Goal: Information Seeking & Learning: Learn about a topic

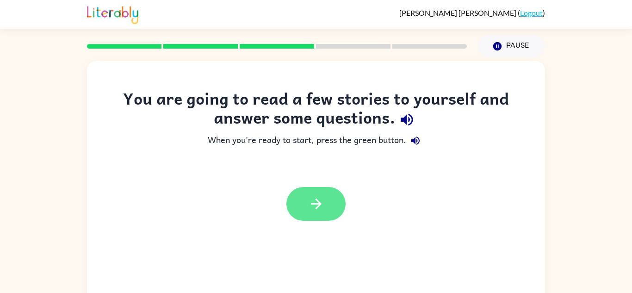
click at [318, 203] on icon "button" at bounding box center [316, 204] width 16 height 16
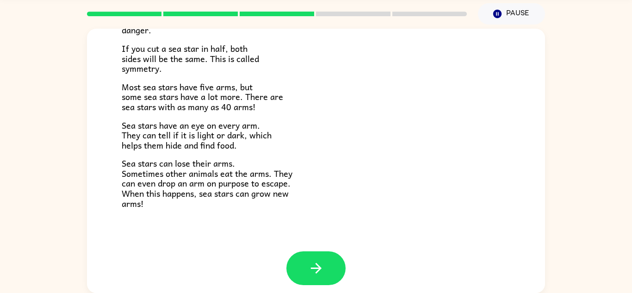
scroll to position [267, 0]
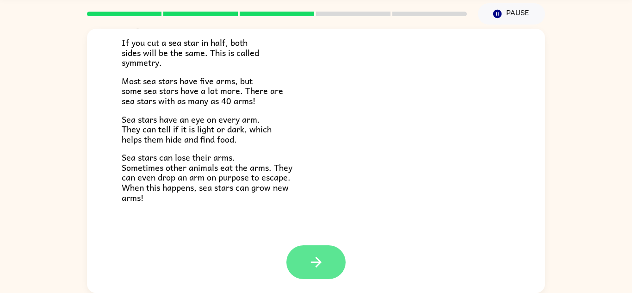
click at [319, 245] on button "button" at bounding box center [316, 262] width 59 height 34
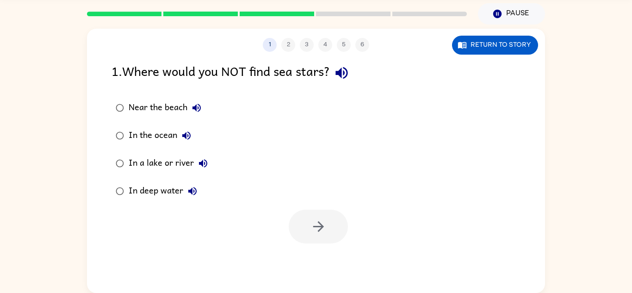
scroll to position [0, 0]
click at [311, 213] on button "button" at bounding box center [318, 227] width 59 height 34
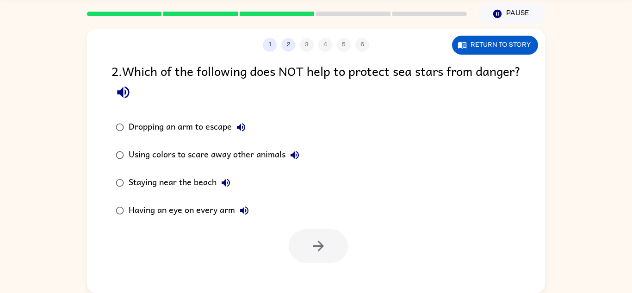
click at [135, 92] on button "button" at bounding box center [124, 93] width 24 height 24
click at [322, 244] on icon "button" at bounding box center [319, 246] width 16 height 16
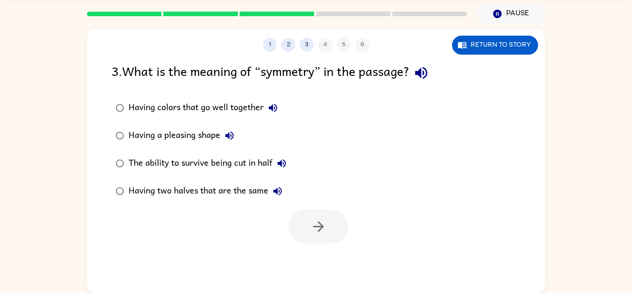
click at [427, 69] on icon "button" at bounding box center [421, 73] width 12 height 12
click at [276, 113] on icon "button" at bounding box center [273, 107] width 11 height 11
click at [228, 133] on icon "button" at bounding box center [229, 135] width 11 height 11
click at [283, 163] on icon "button" at bounding box center [281, 163] width 11 height 11
click at [278, 188] on icon "button" at bounding box center [277, 191] width 11 height 11
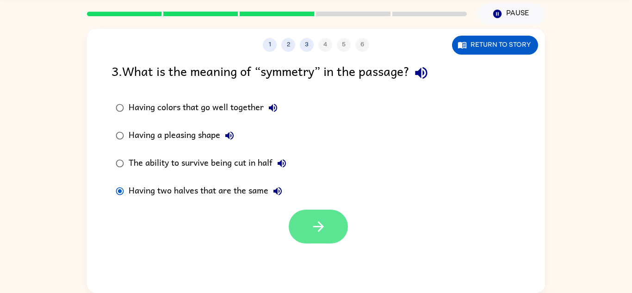
click at [305, 231] on button "button" at bounding box center [318, 227] width 59 height 34
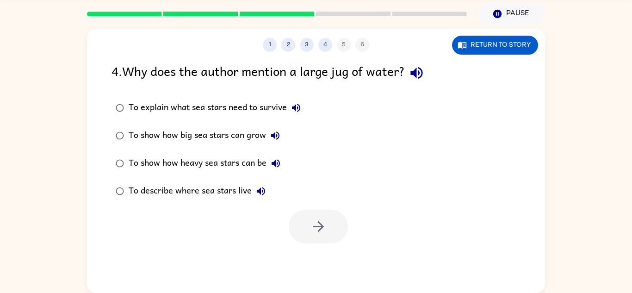
click at [425, 73] on icon "button" at bounding box center [417, 73] width 16 height 16
click at [303, 211] on button "button" at bounding box center [318, 227] width 59 height 34
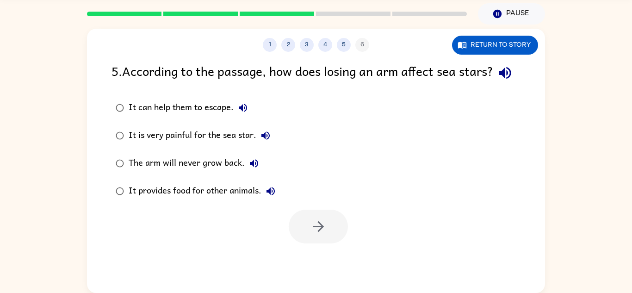
click at [497, 81] on icon "button" at bounding box center [505, 73] width 16 height 16
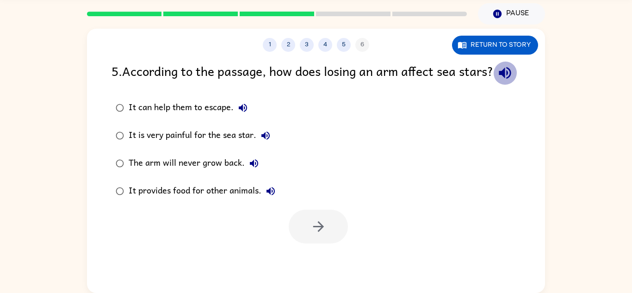
click at [497, 81] on icon "button" at bounding box center [505, 73] width 16 height 16
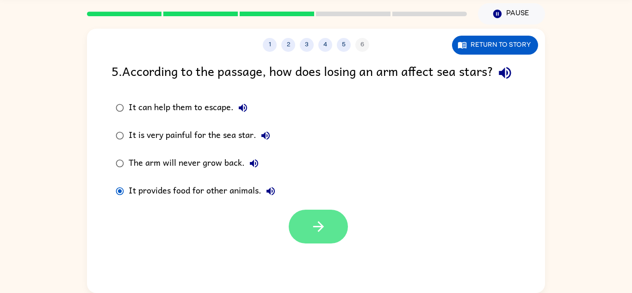
click at [304, 244] on button "button" at bounding box center [318, 227] width 59 height 34
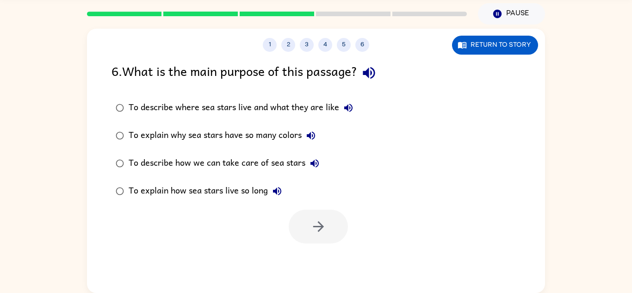
click at [363, 75] on button "button" at bounding box center [369, 73] width 24 height 24
click at [345, 103] on icon "button" at bounding box center [348, 107] width 11 height 11
click at [315, 128] on button "To explain why sea stars have so many colors" at bounding box center [311, 135] width 19 height 19
click at [316, 160] on icon "button" at bounding box center [315, 163] width 8 height 8
click at [270, 191] on button "To explain how sea stars live so long" at bounding box center [277, 191] width 19 height 19
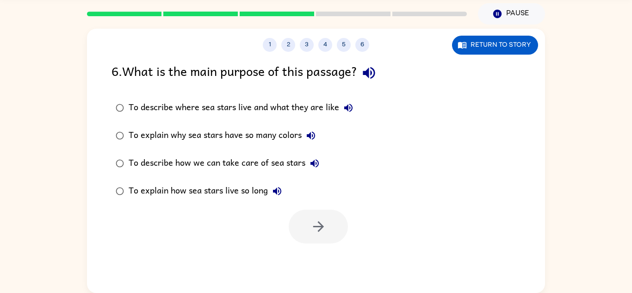
scroll to position [32, 0]
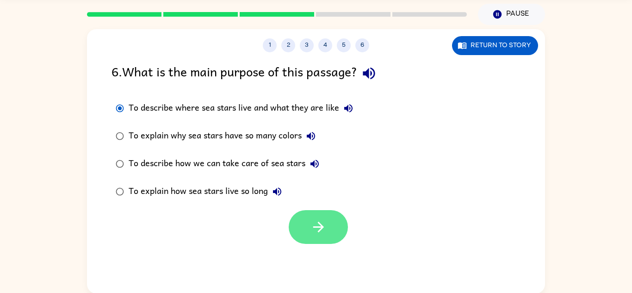
click at [317, 225] on icon "button" at bounding box center [319, 227] width 16 height 16
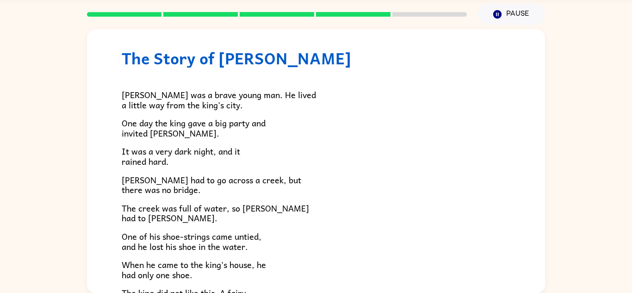
scroll to position [0, 0]
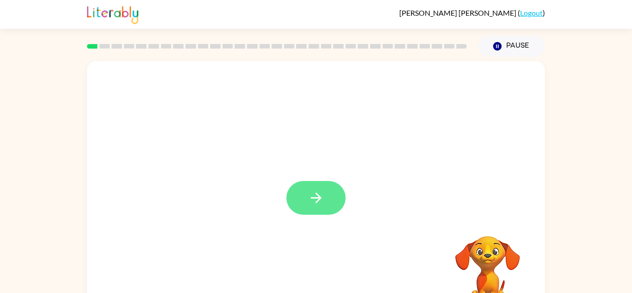
click at [332, 185] on button "button" at bounding box center [316, 198] width 59 height 34
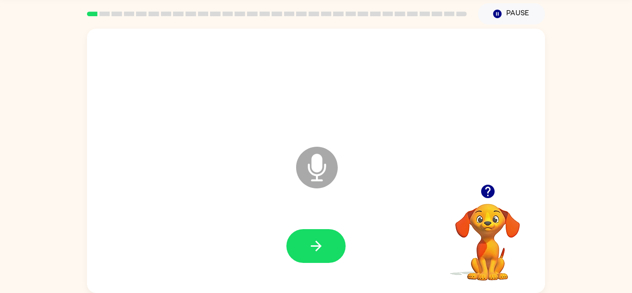
click at [315, 162] on icon "Microphone The Microphone is here when it is your turn to talk" at bounding box center [363, 178] width 139 height 69
click at [313, 224] on div at bounding box center [316, 246] width 440 height 76
click at [314, 241] on icon "button" at bounding box center [316, 246] width 16 height 16
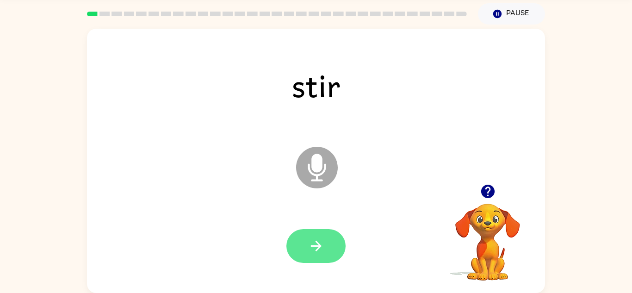
click at [323, 248] on icon "button" at bounding box center [316, 246] width 16 height 16
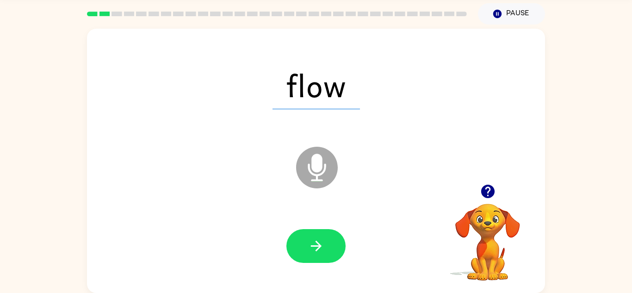
click at [323, 248] on icon "button" at bounding box center [316, 246] width 16 height 16
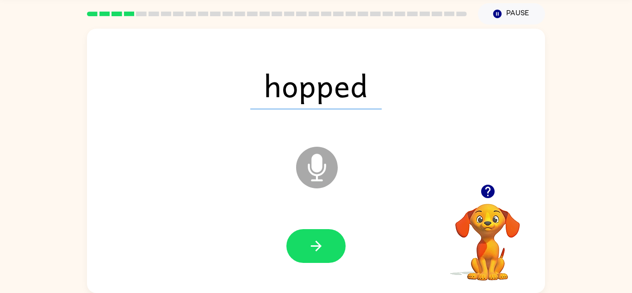
click at [323, 248] on icon "button" at bounding box center [316, 246] width 16 height 16
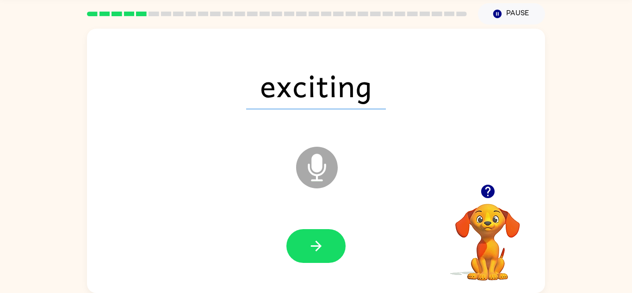
click at [323, 248] on icon "button" at bounding box center [316, 246] width 16 height 16
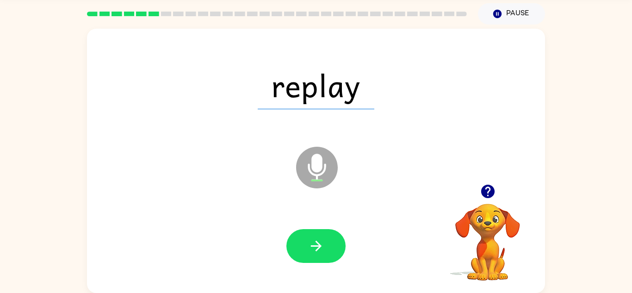
click at [323, 248] on icon "button" at bounding box center [316, 246] width 16 height 16
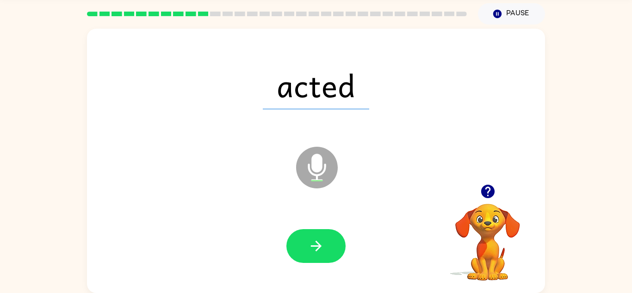
click at [323, 248] on icon "button" at bounding box center [316, 246] width 16 height 16
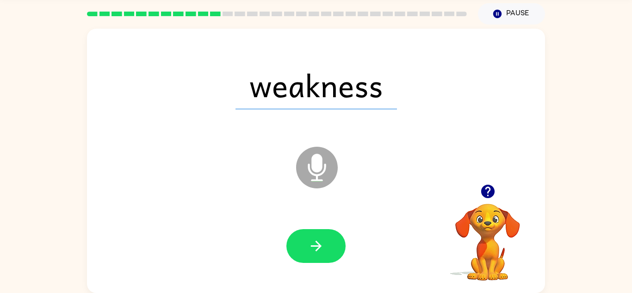
click at [323, 248] on icon "button" at bounding box center [316, 246] width 16 height 16
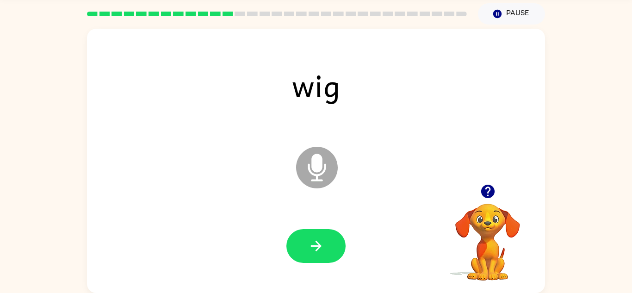
click at [323, 248] on icon "button" at bounding box center [316, 246] width 16 height 16
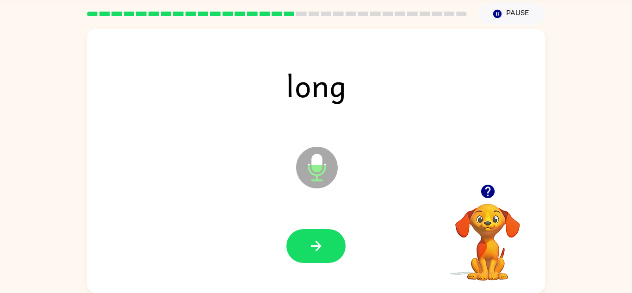
click at [323, 248] on icon "button" at bounding box center [316, 246] width 16 height 16
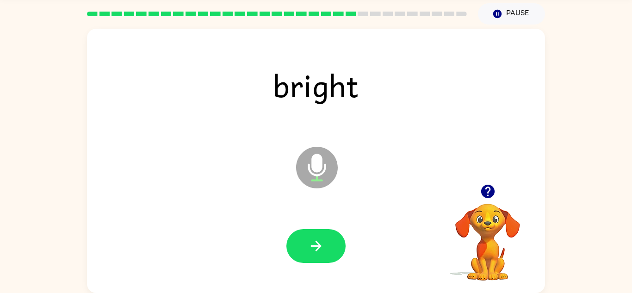
click at [323, 248] on icon "button" at bounding box center [316, 246] width 16 height 16
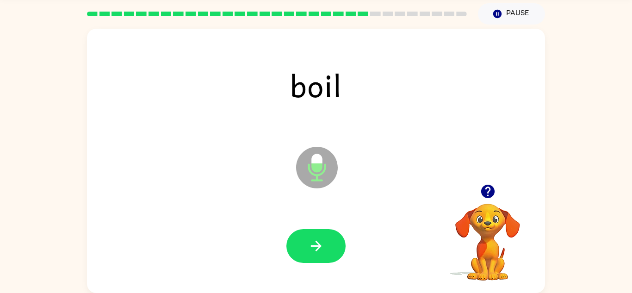
click at [323, 248] on icon "button" at bounding box center [316, 246] width 16 height 16
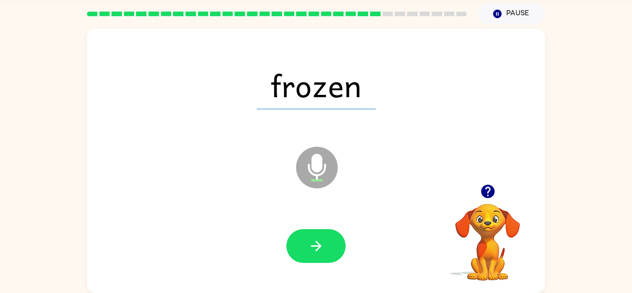
click at [323, 248] on icon "button" at bounding box center [316, 246] width 16 height 16
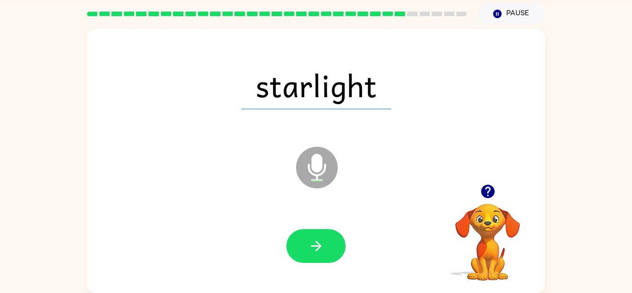
click at [323, 248] on icon "button" at bounding box center [316, 246] width 16 height 16
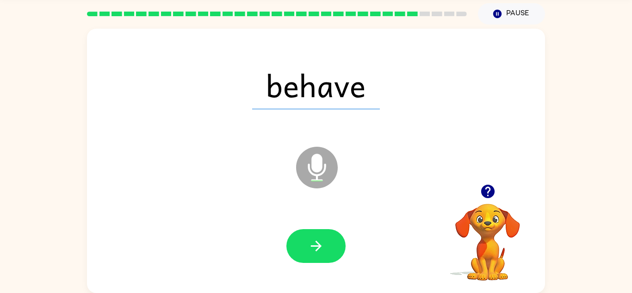
click at [323, 248] on icon "button" at bounding box center [316, 246] width 16 height 16
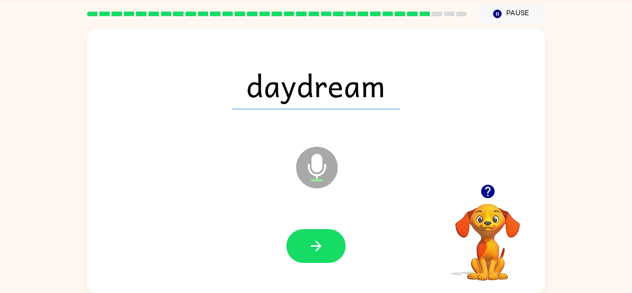
click at [323, 248] on icon "button" at bounding box center [316, 246] width 16 height 16
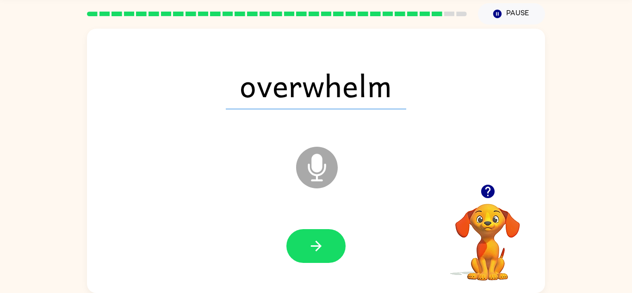
click at [323, 248] on icon "button" at bounding box center [316, 246] width 16 height 16
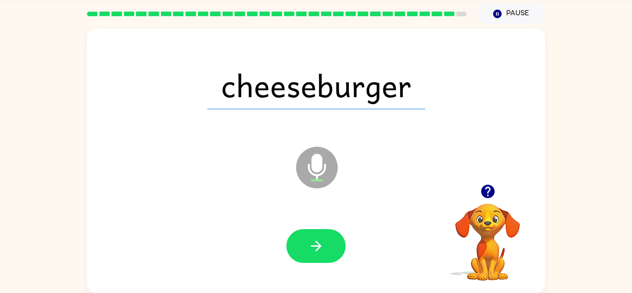
click at [323, 248] on icon "button" at bounding box center [316, 246] width 16 height 16
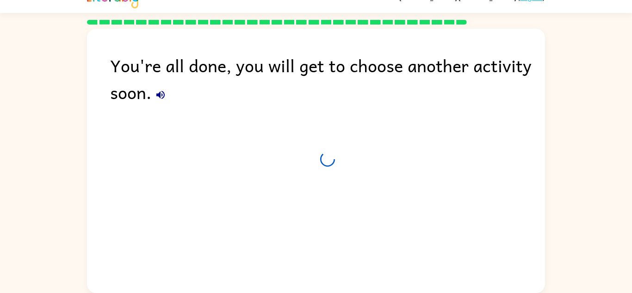
scroll to position [16, 0]
